Goal: Task Accomplishment & Management: Manage account settings

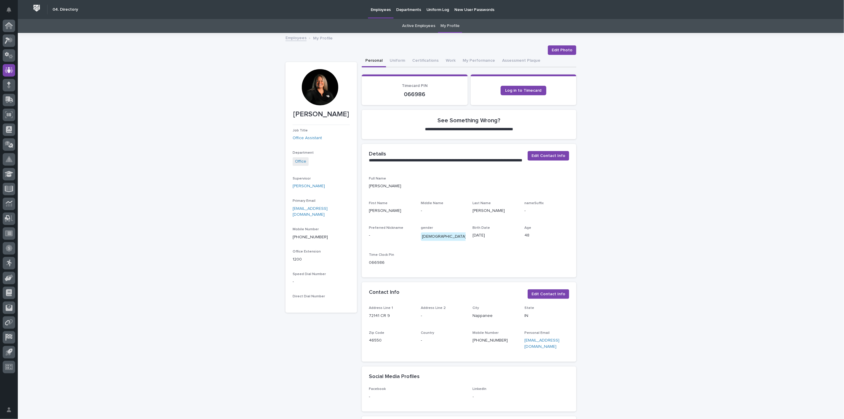
click at [448, 23] on link "My Profile" at bounding box center [450, 26] width 19 height 14
click at [373, 10] on p "Employees" at bounding box center [381, 6] width 20 height 12
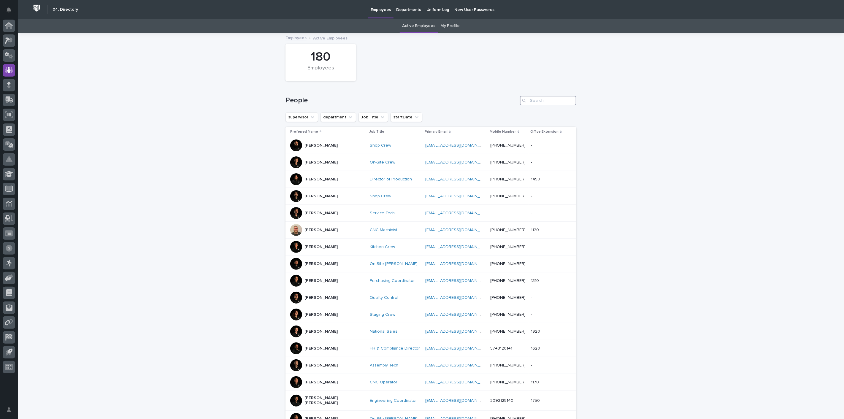
click at [540, 103] on input "Search" at bounding box center [548, 100] width 56 height 9
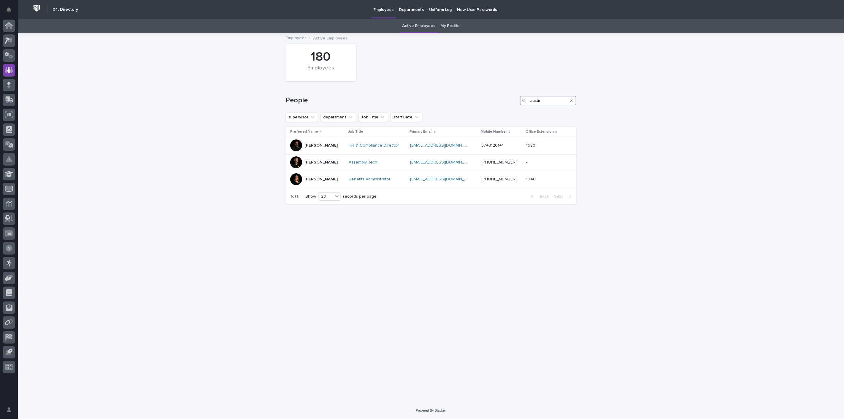
type input "austin"
click at [311, 145] on p "[PERSON_NAME]" at bounding box center [320, 145] width 33 height 5
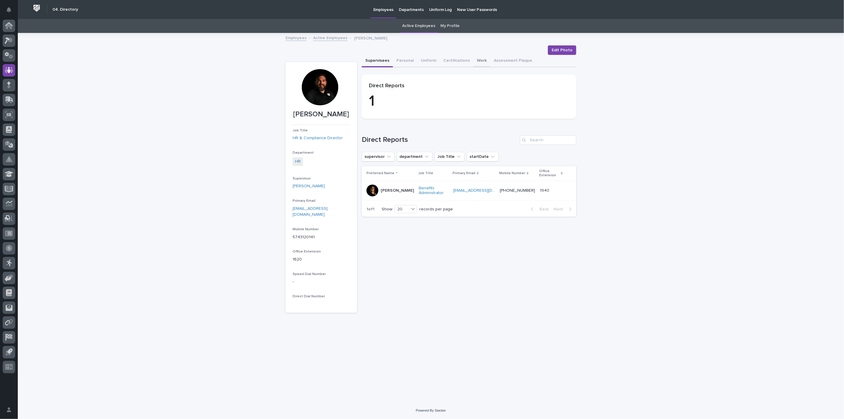
click at [475, 61] on button "Work" at bounding box center [481, 61] width 17 height 12
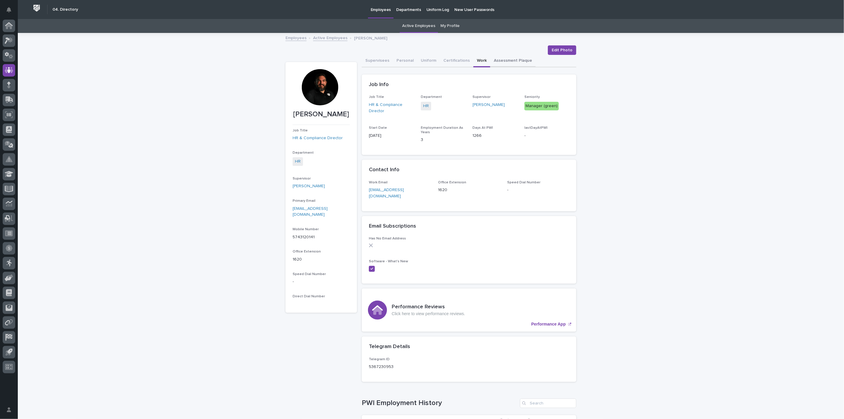
click at [498, 63] on button "Assessment Plaque" at bounding box center [512, 61] width 45 height 12
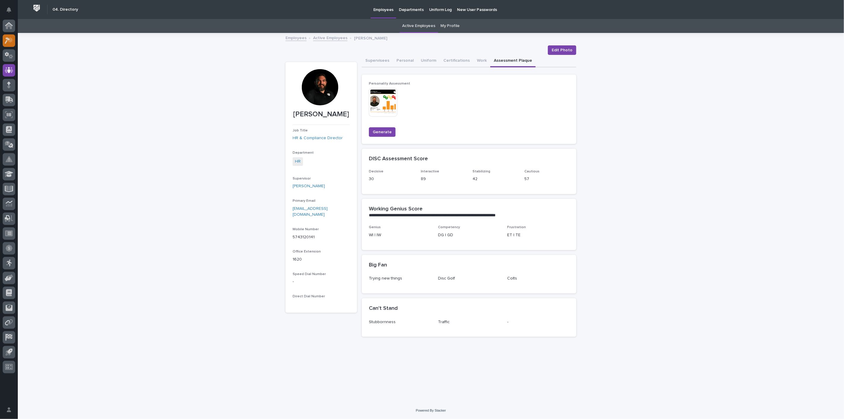
click at [5, 38] on icon at bounding box center [9, 40] width 9 height 7
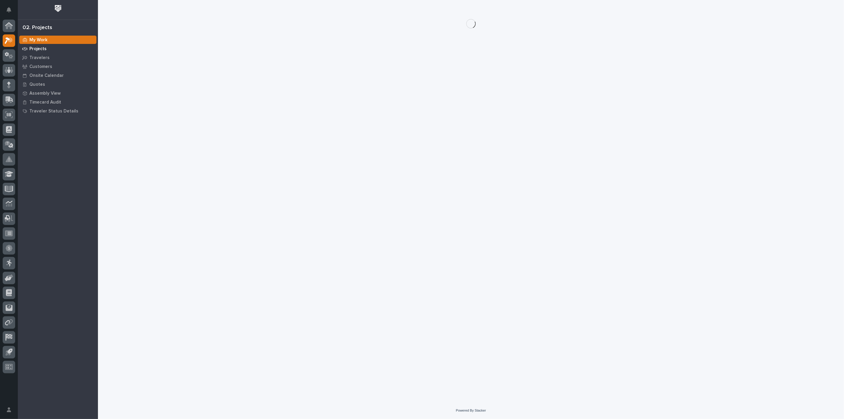
click at [41, 50] on p "Projects" at bounding box center [37, 48] width 17 height 5
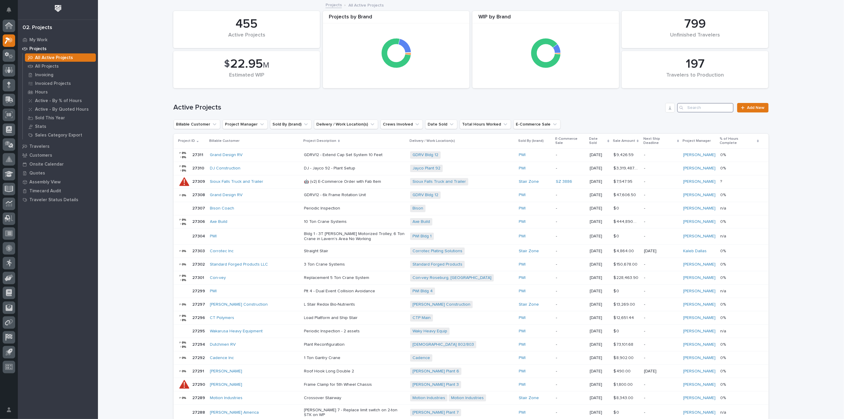
click at [699, 108] on input "Search" at bounding box center [705, 107] width 56 height 9
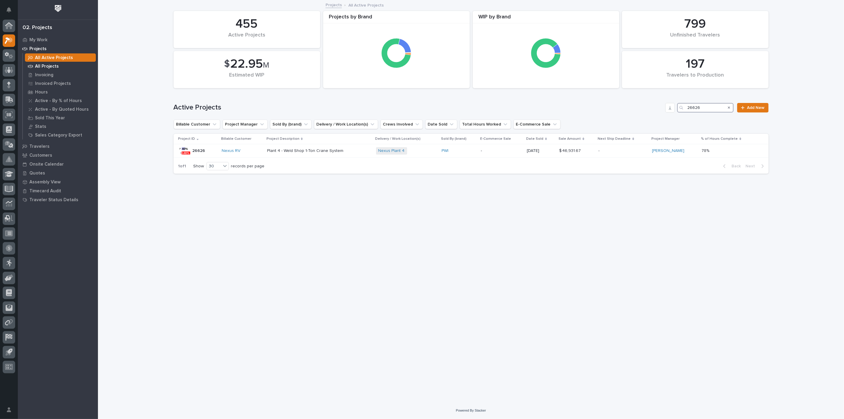
type input "26626"
click at [44, 66] on p "All Projects" at bounding box center [47, 66] width 24 height 5
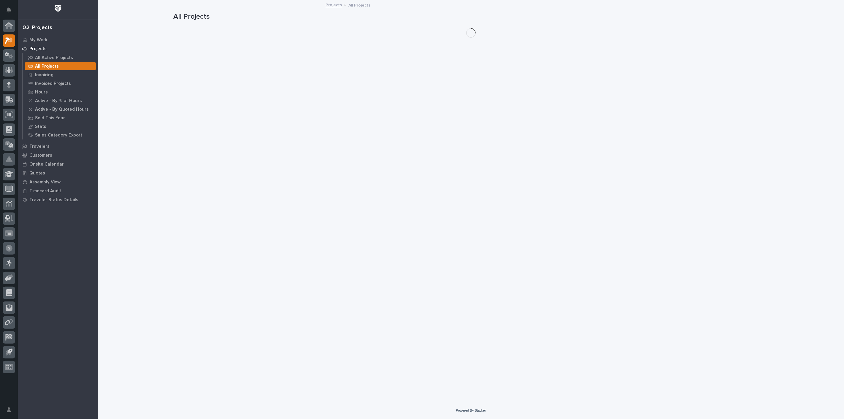
click at [42, 74] on p "Invoicing" at bounding box center [44, 74] width 18 height 5
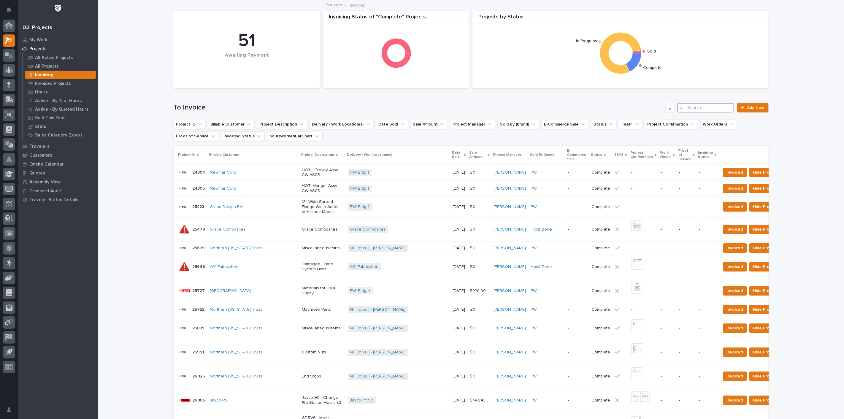
click at [710, 107] on input "Search" at bounding box center [705, 107] width 56 height 9
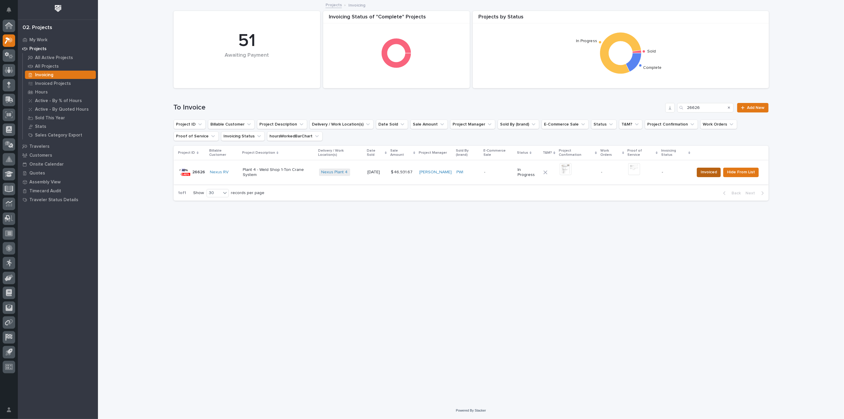
click at [710, 169] on span "Invoiced" at bounding box center [709, 172] width 16 height 7
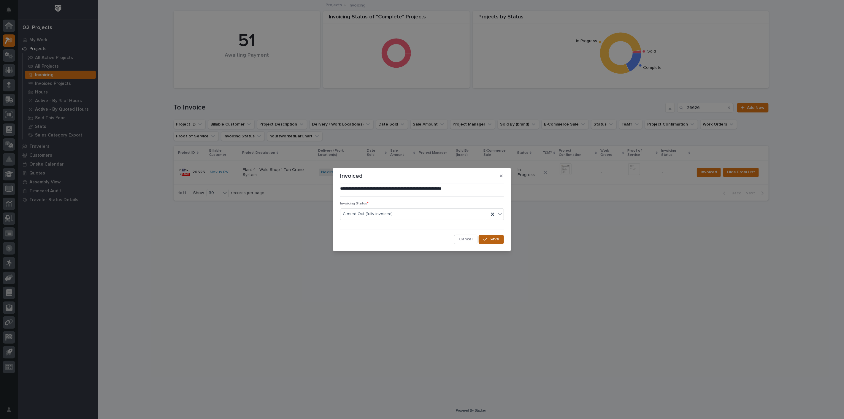
click at [491, 239] on span "Save" at bounding box center [494, 239] width 10 height 5
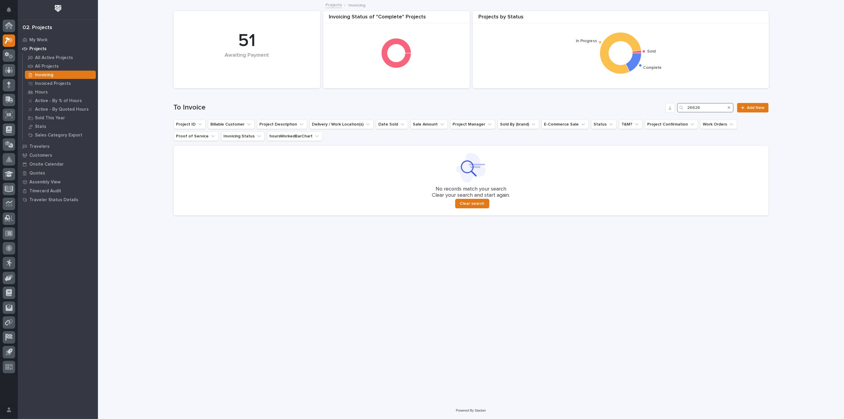
click at [711, 109] on input "26626" at bounding box center [705, 107] width 56 height 9
type input "2"
type input "26629"
click at [7, 70] on icon at bounding box center [9, 70] width 9 height 6
